Goal: Transaction & Acquisition: Purchase product/service

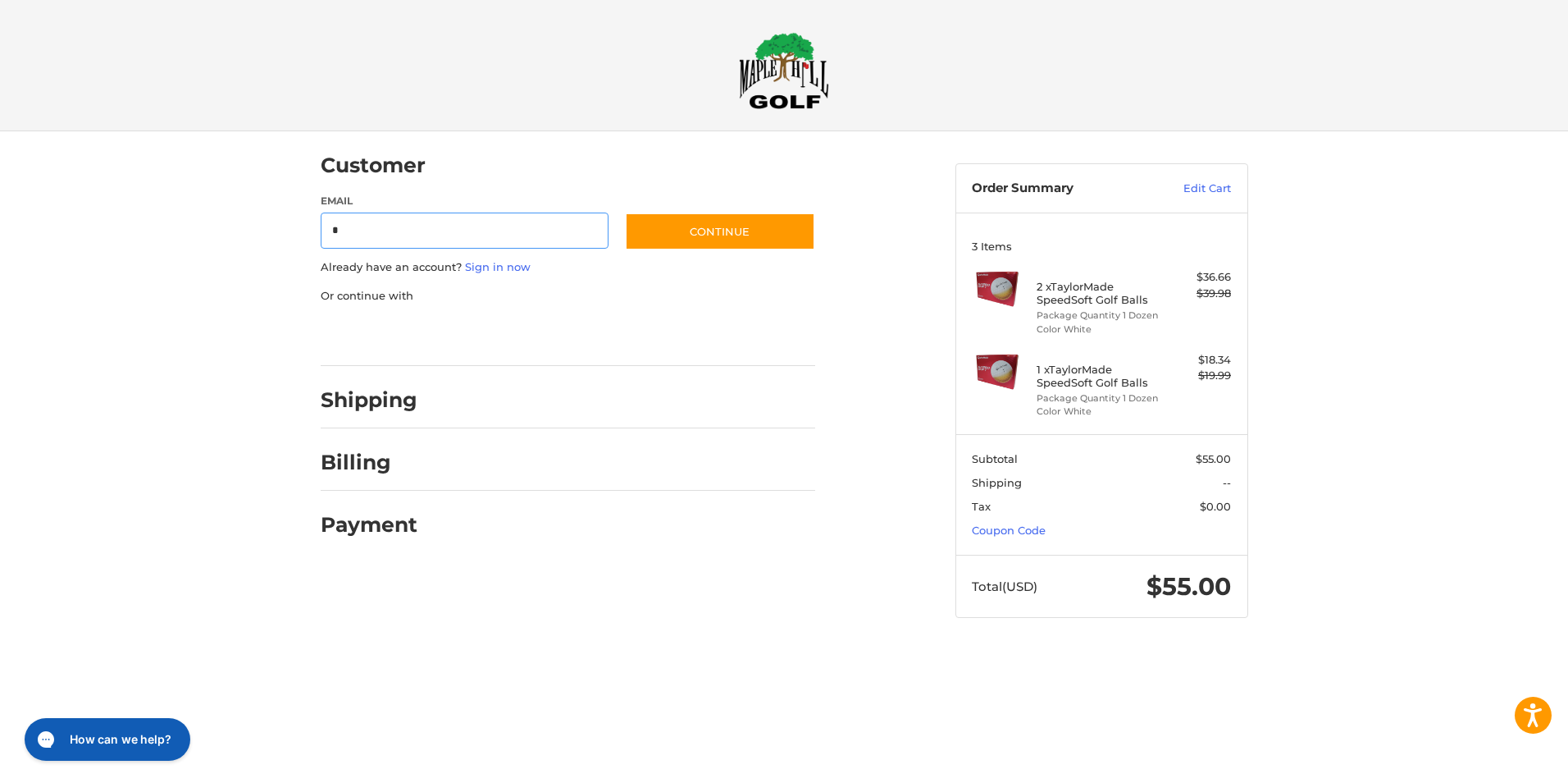
type input "**********"
click at [691, 238] on button "Continue" at bounding box center [720, 232] width 190 height 38
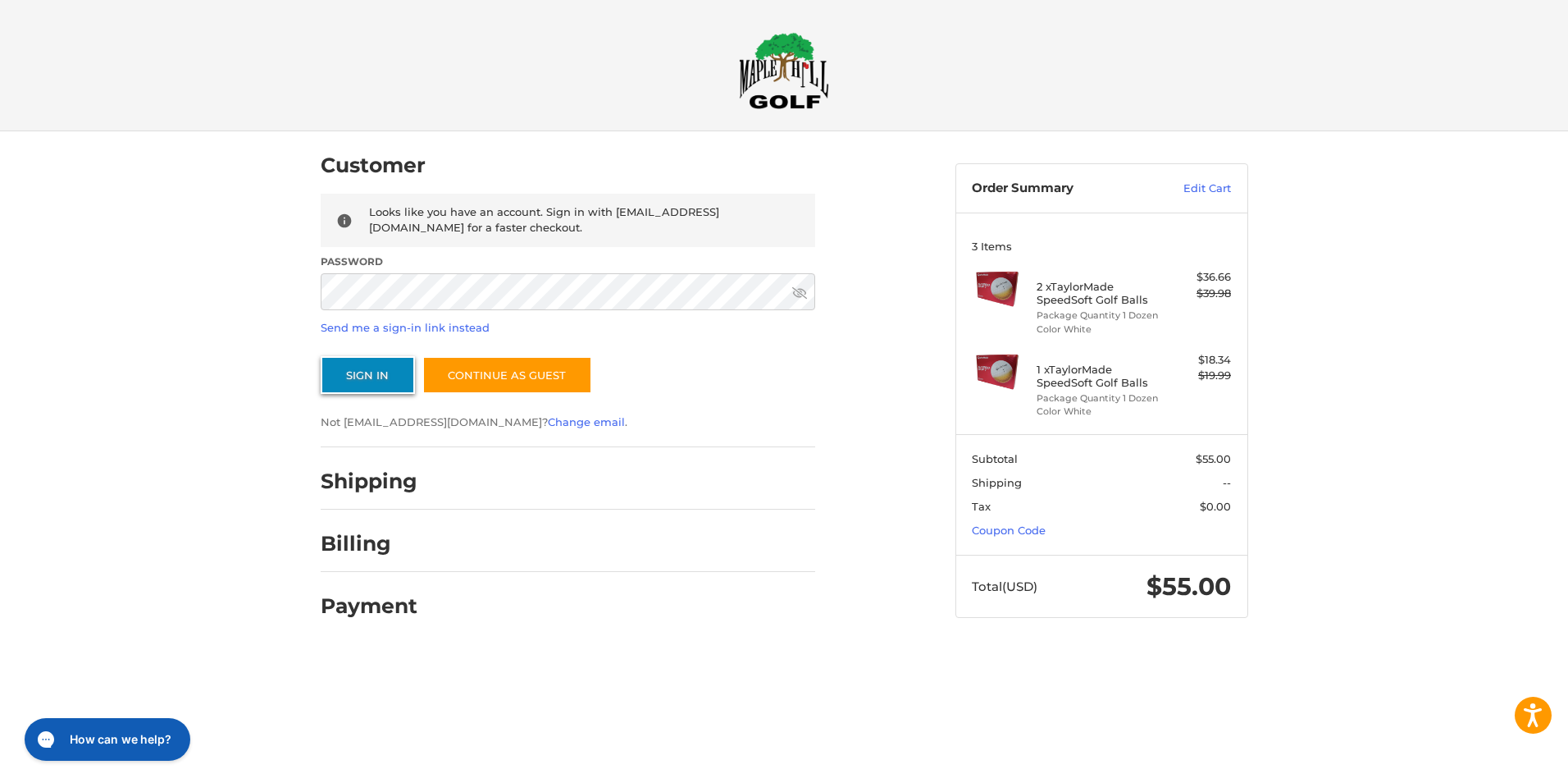
click at [381, 386] on button "Sign In" at bounding box center [368, 375] width 95 height 38
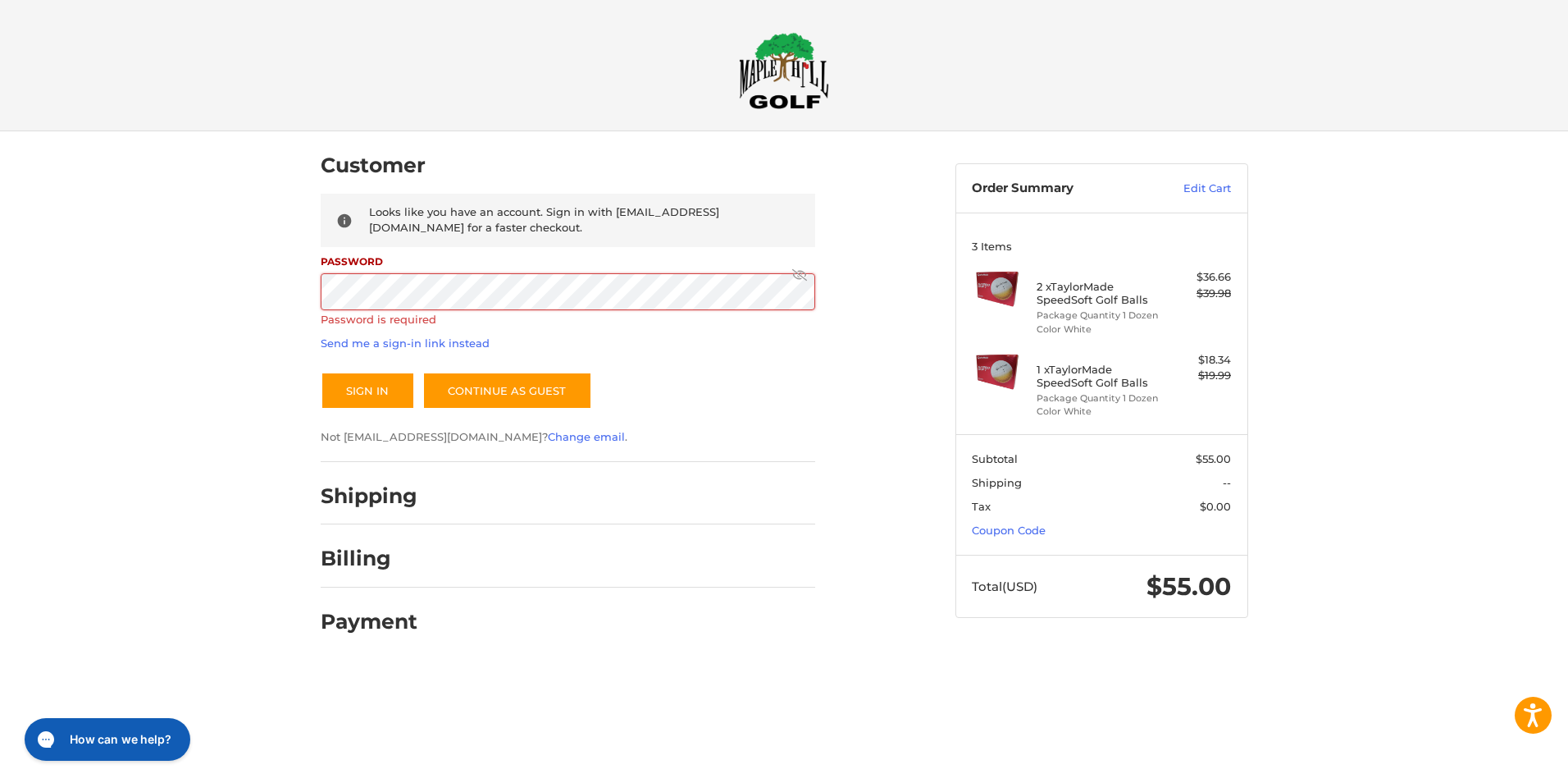
click at [801, 272] on icon at bounding box center [799, 274] width 15 height 15
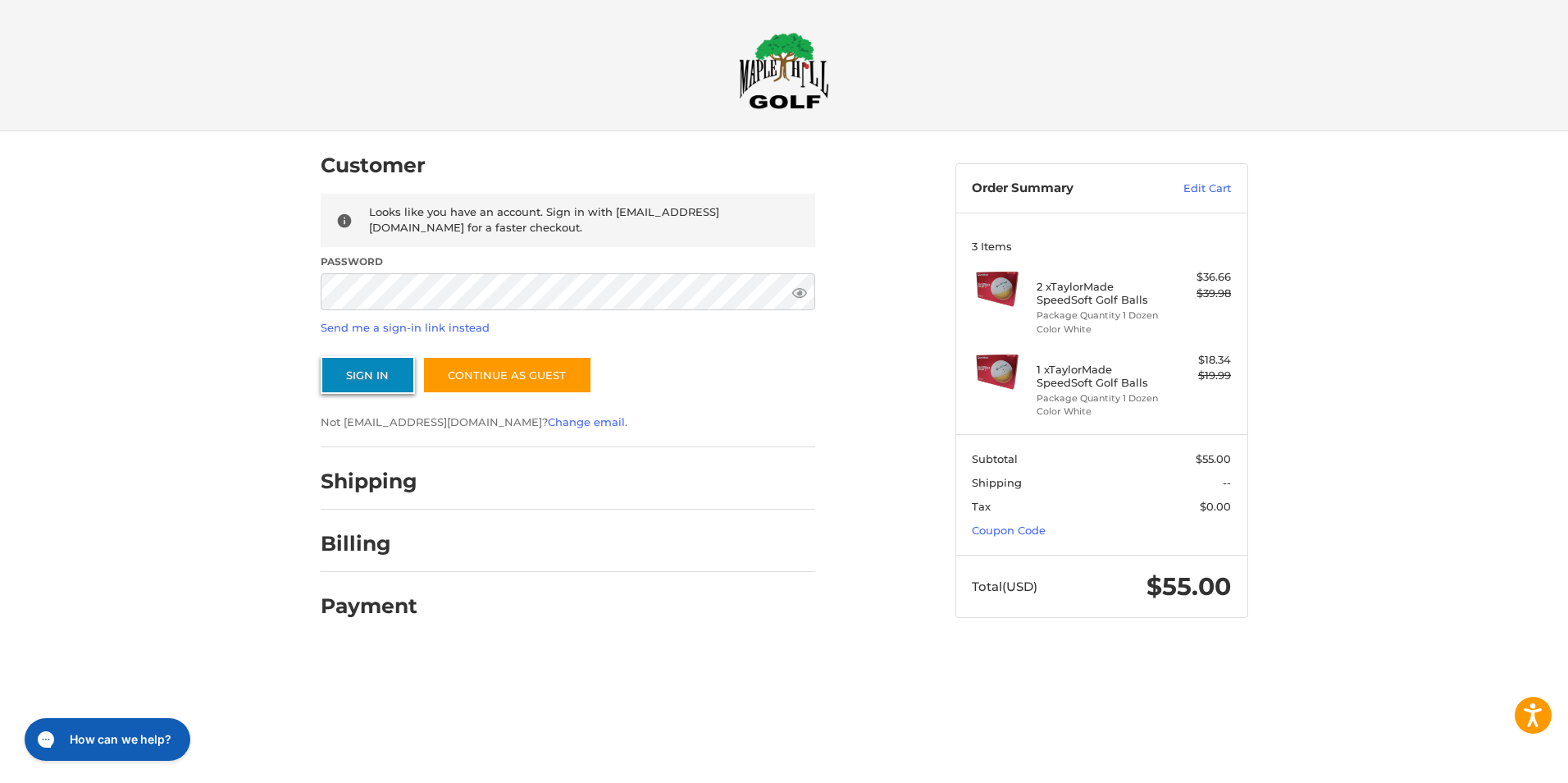
click at [387, 364] on button "Sign In" at bounding box center [368, 375] width 95 height 38
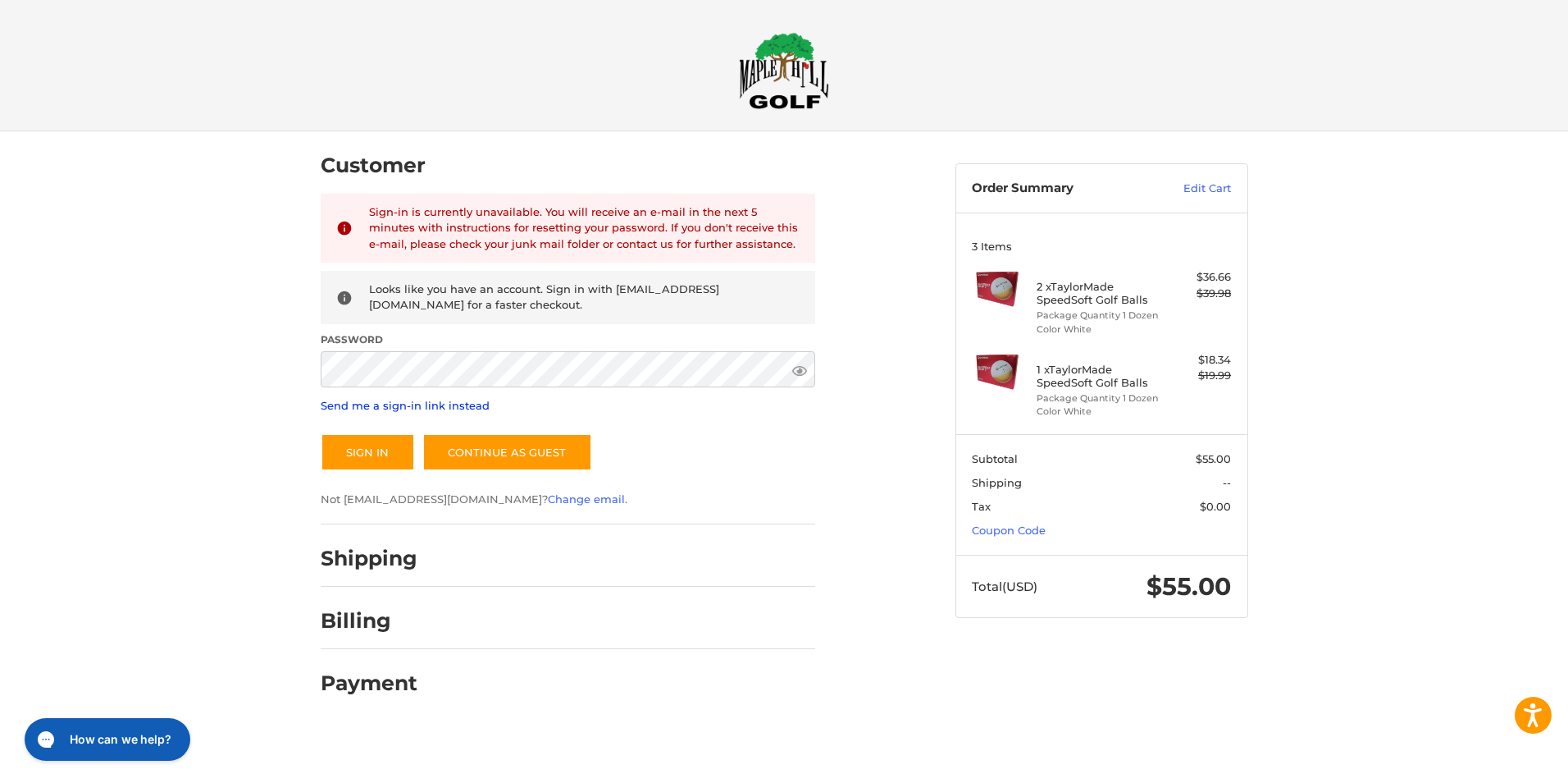
click at [452, 406] on link "Send me a sign-in link instead" at bounding box center [405, 405] width 169 height 13
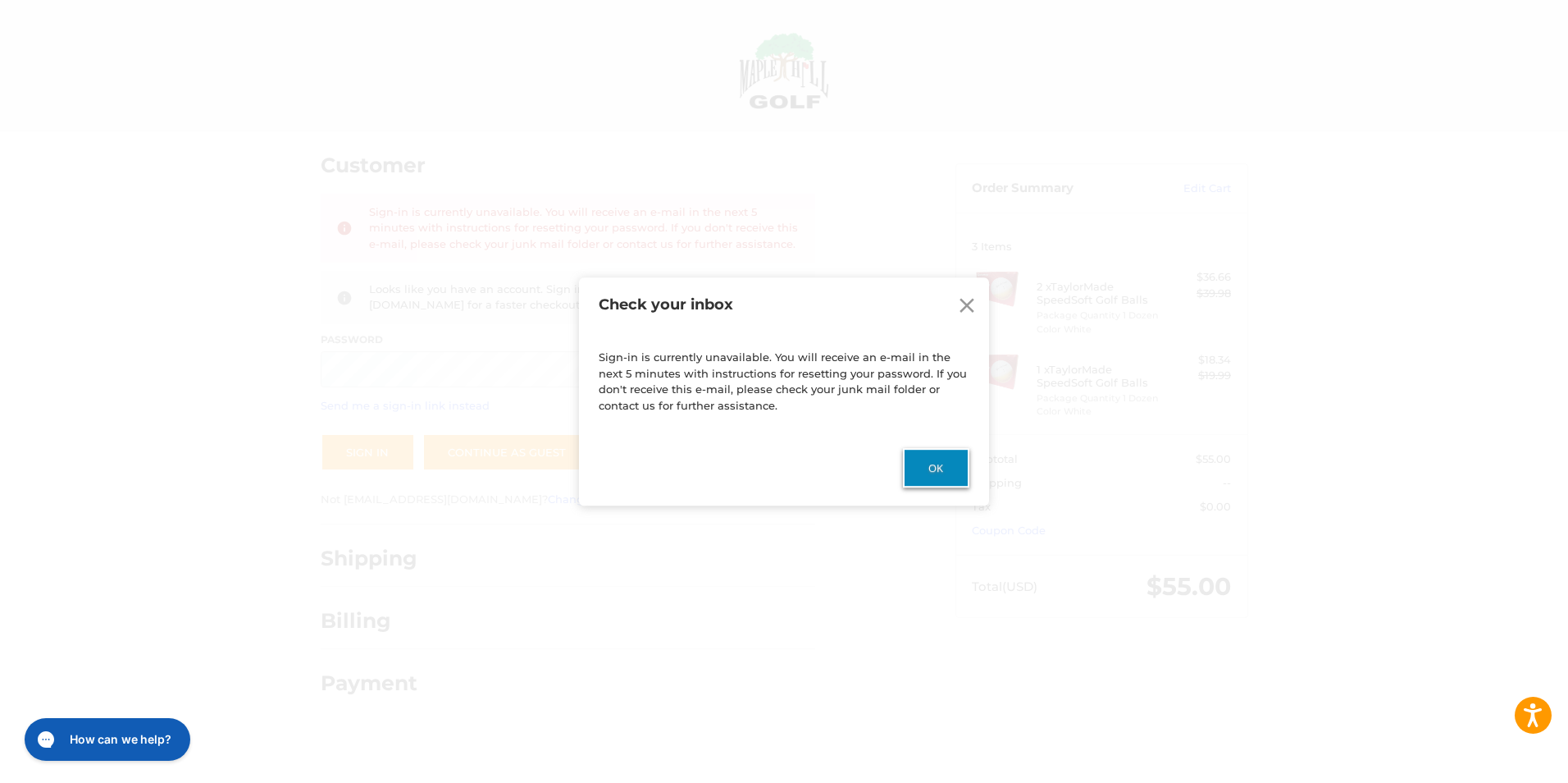
click at [923, 475] on button "Ok" at bounding box center [936, 468] width 66 height 40
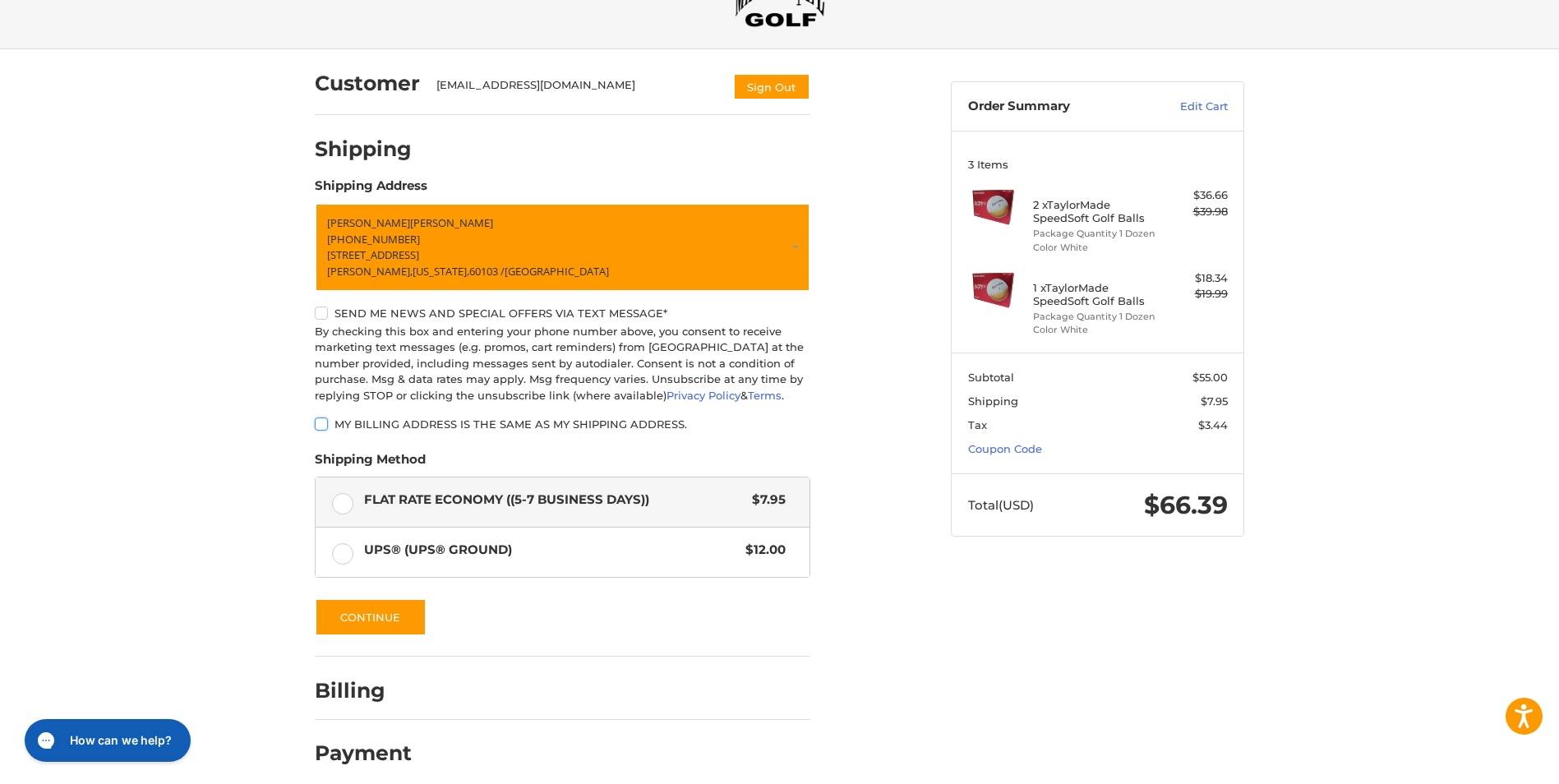
scroll to position [95, 0]
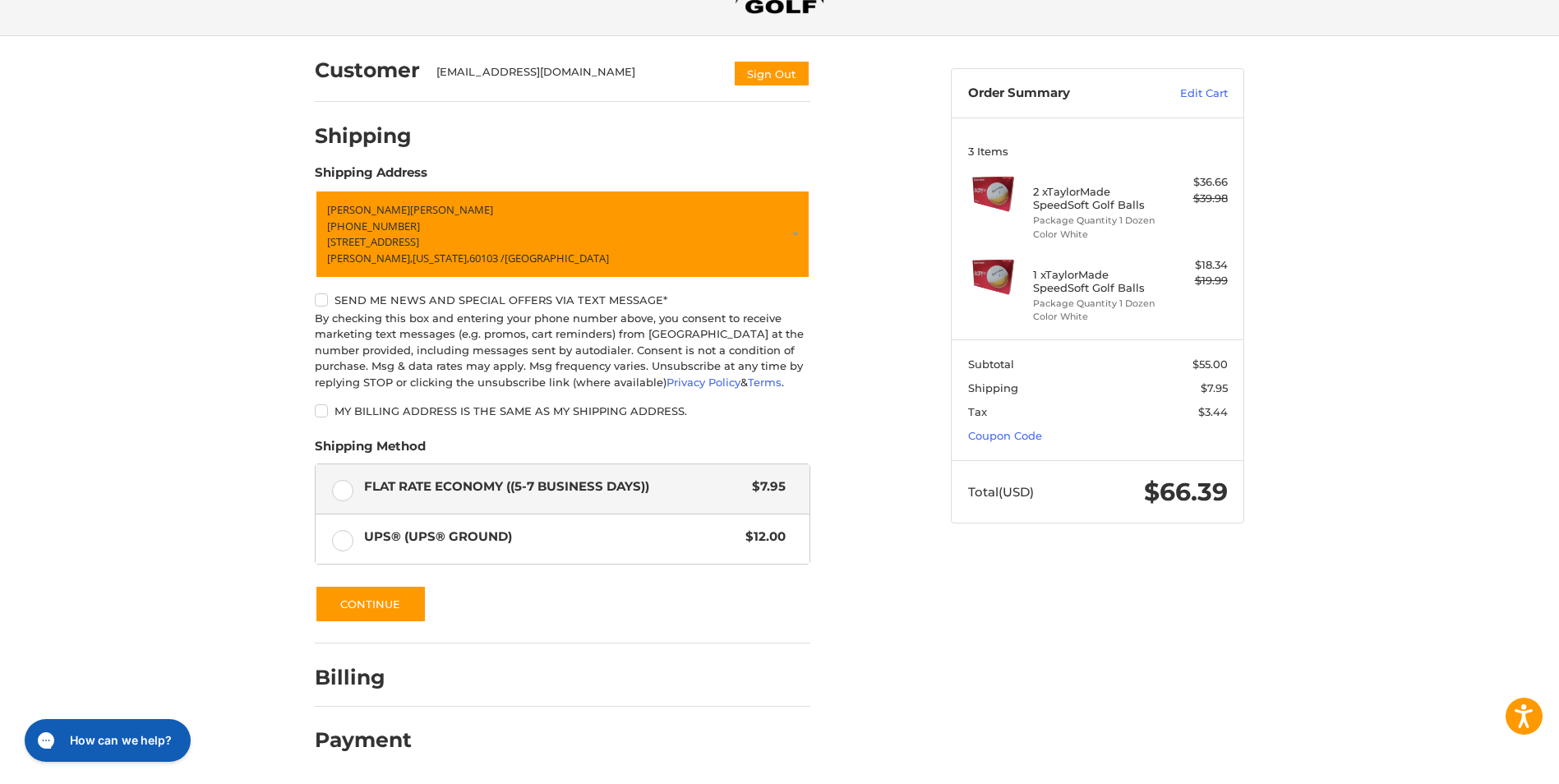
click at [368, 668] on h2 "Billing" at bounding box center [362, 678] width 96 height 26
click at [394, 599] on button "Continue" at bounding box center [371, 604] width 112 height 38
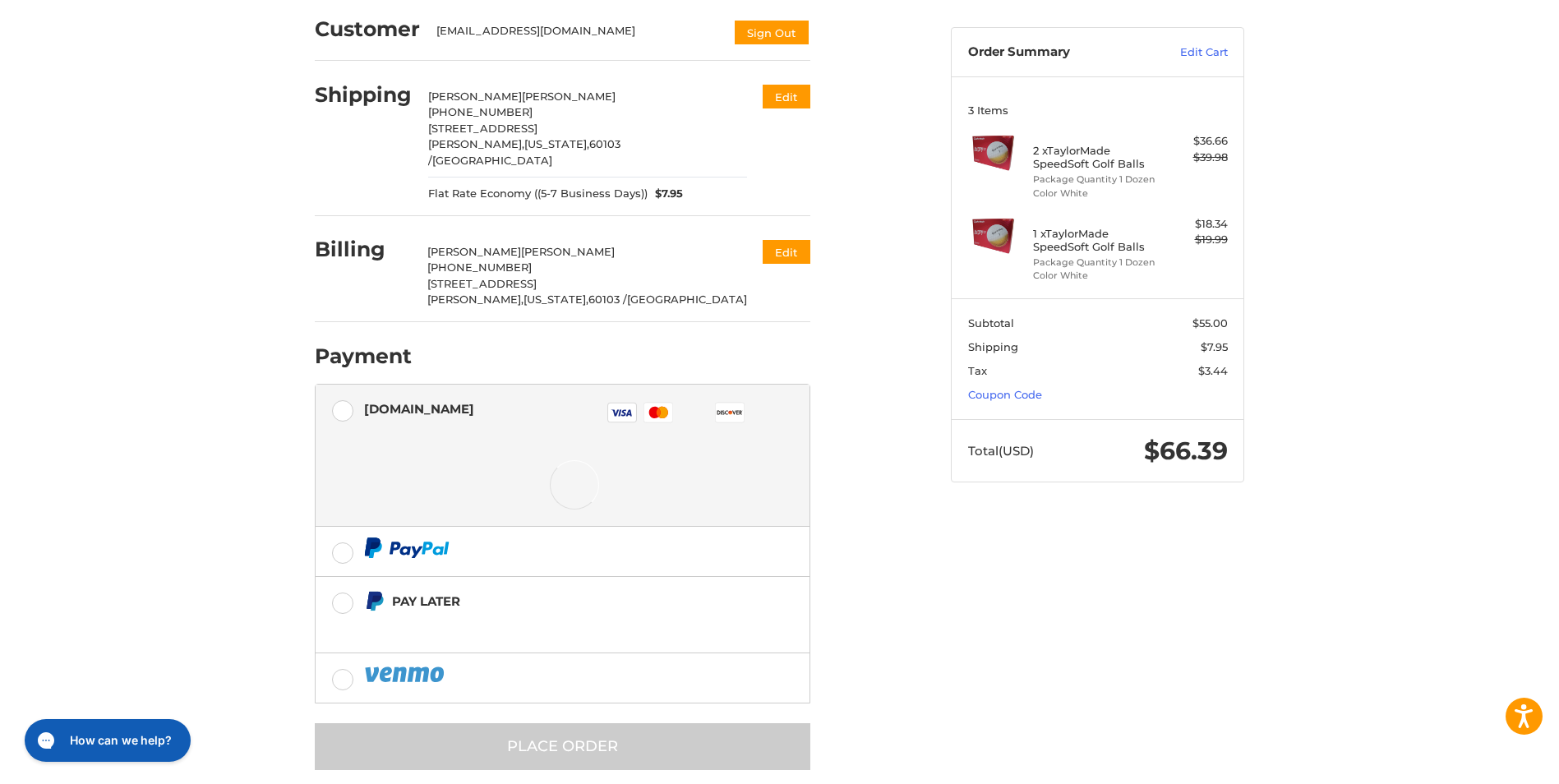
scroll to position [142, 0]
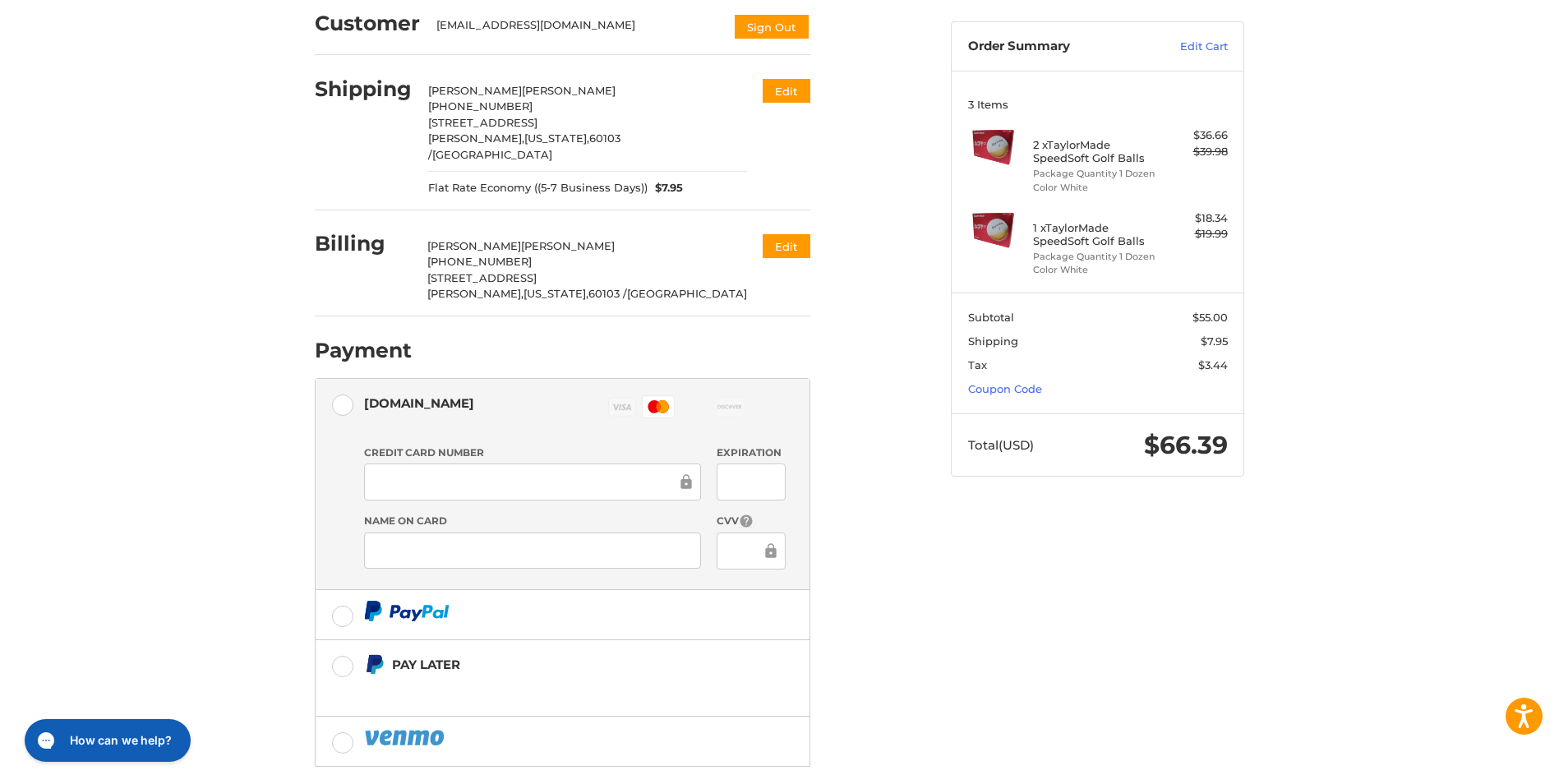
click at [878, 613] on div "Customer dhov2112@gmail.com Sign Out Shipping Daniel Hovious +1 8478854422 971 …" at bounding box center [619, 421] width 636 height 863
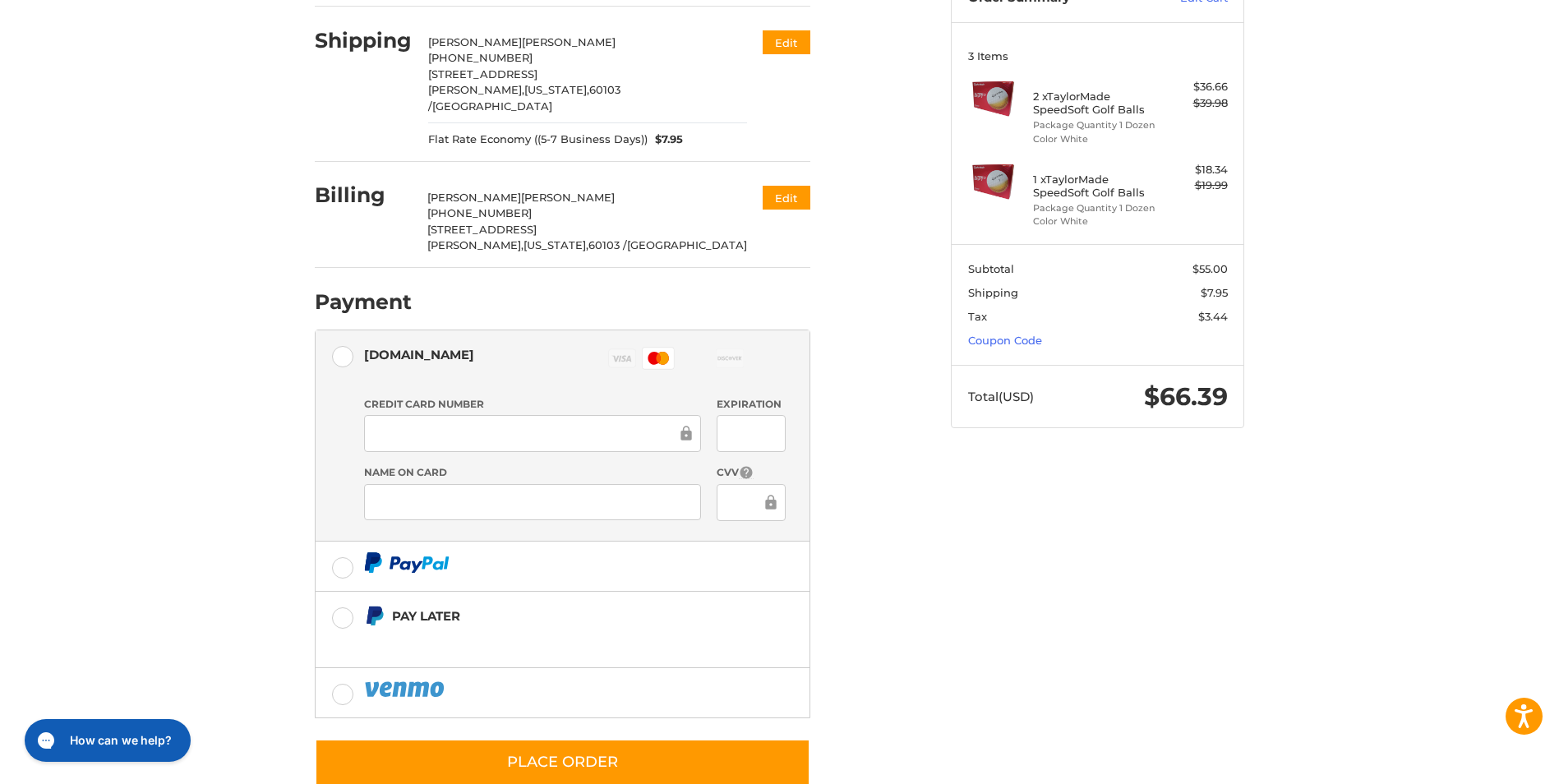
scroll to position [212, 0]
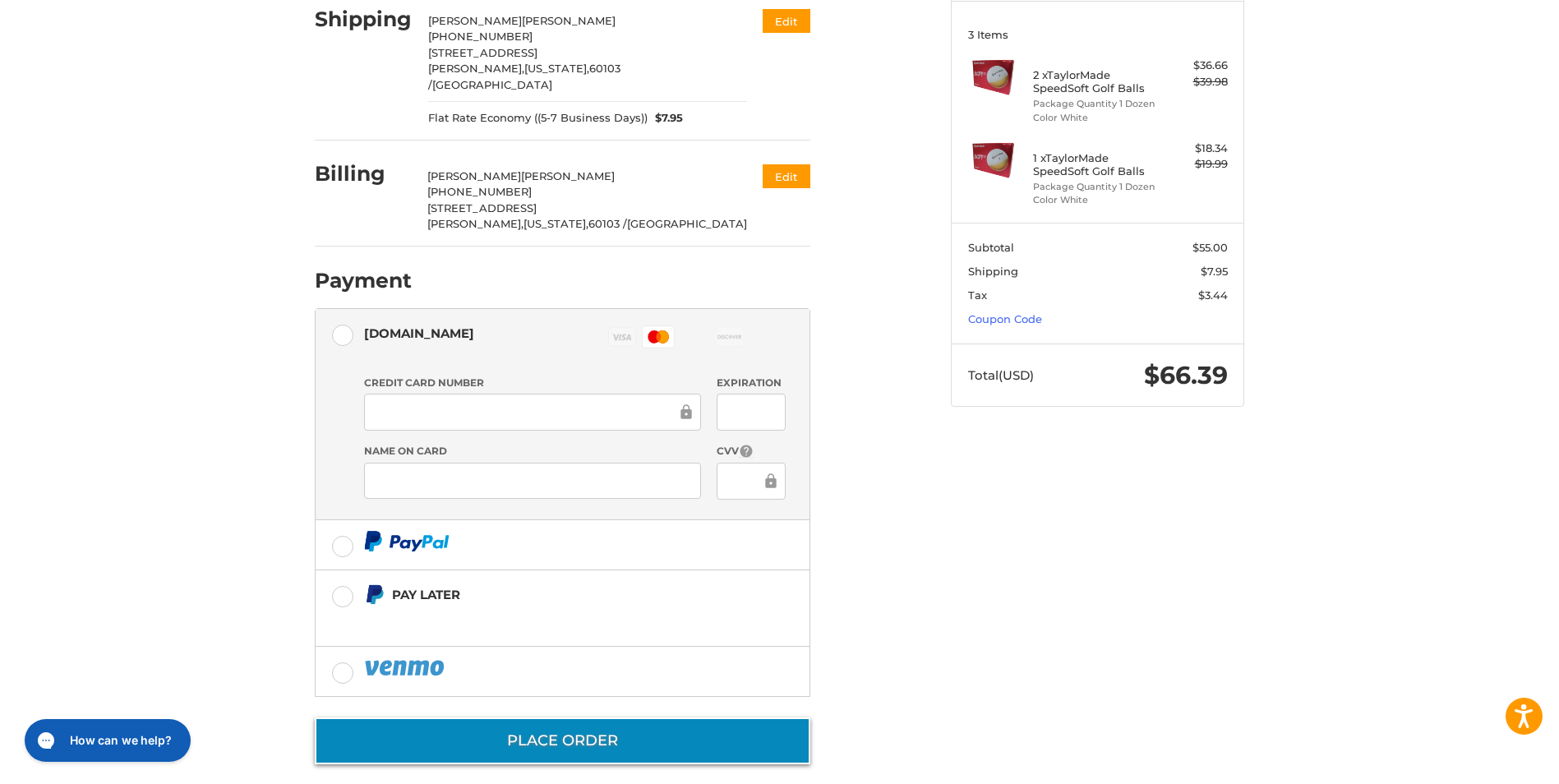
click at [638, 729] on button "Place Order" at bounding box center [563, 740] width 495 height 47
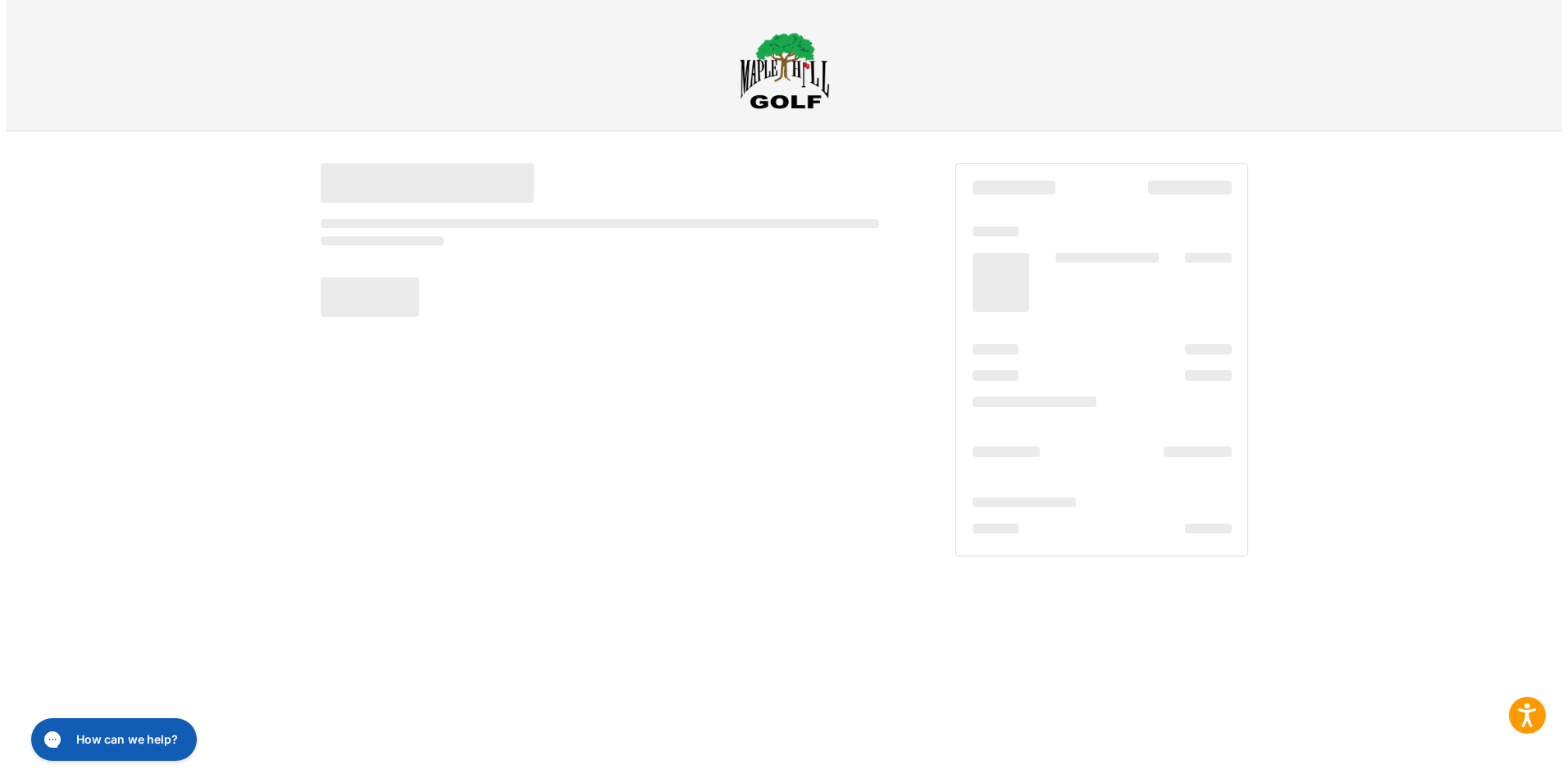
scroll to position [0, 0]
